Goal: Register for event/course

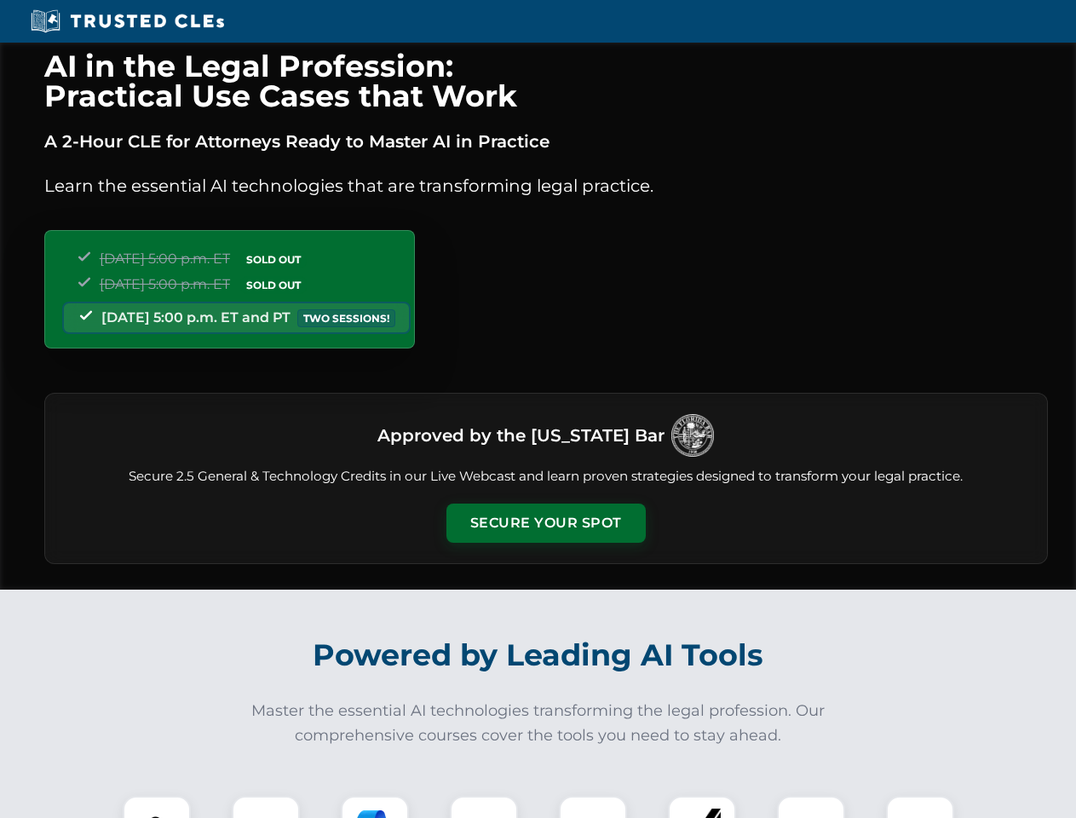
click at [545, 523] on button "Secure Your Spot" at bounding box center [545, 522] width 199 height 39
